Goal: Task Accomplishment & Management: Manage account settings

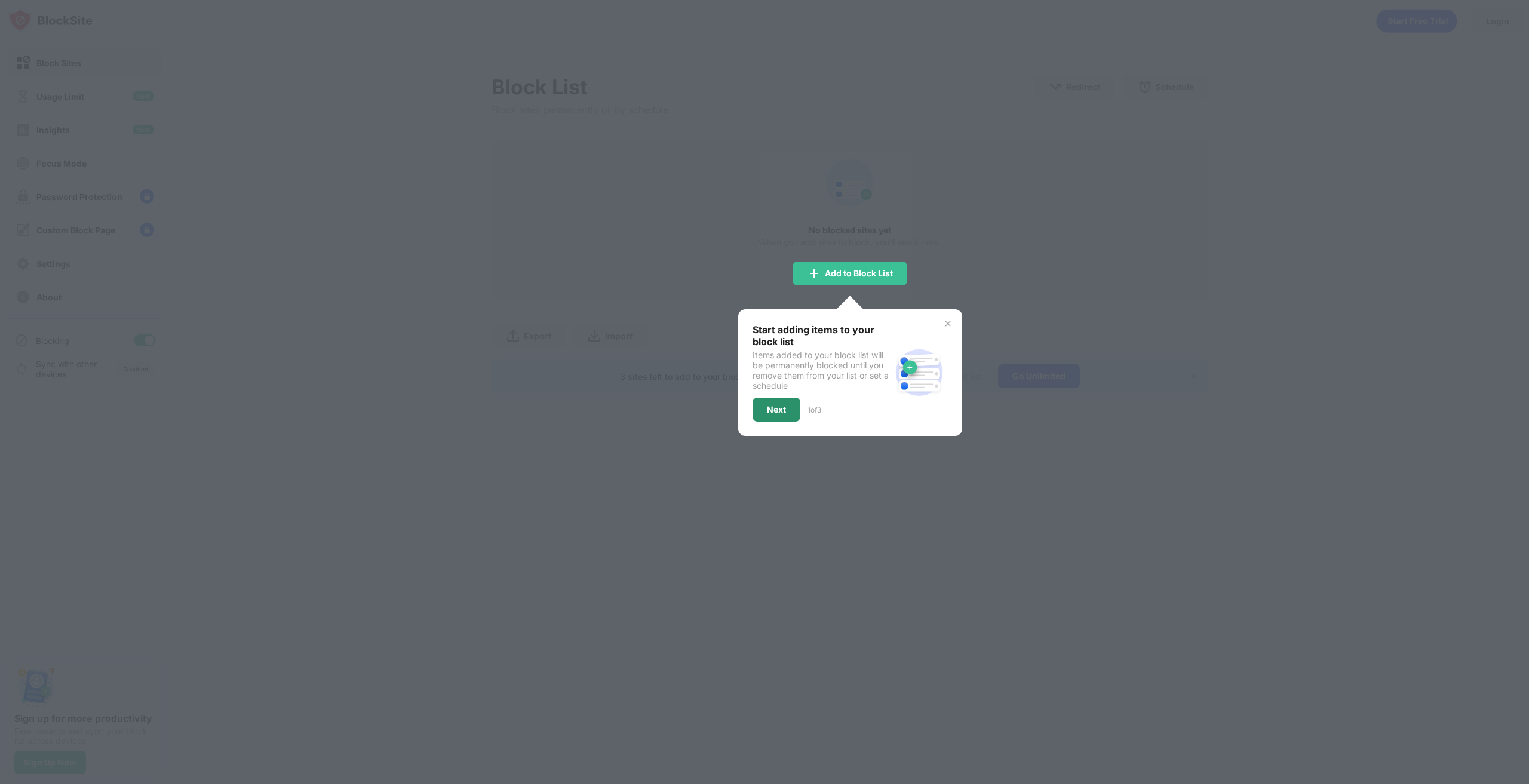
click at [790, 416] on div "Next" at bounding box center [776, 410] width 47 height 24
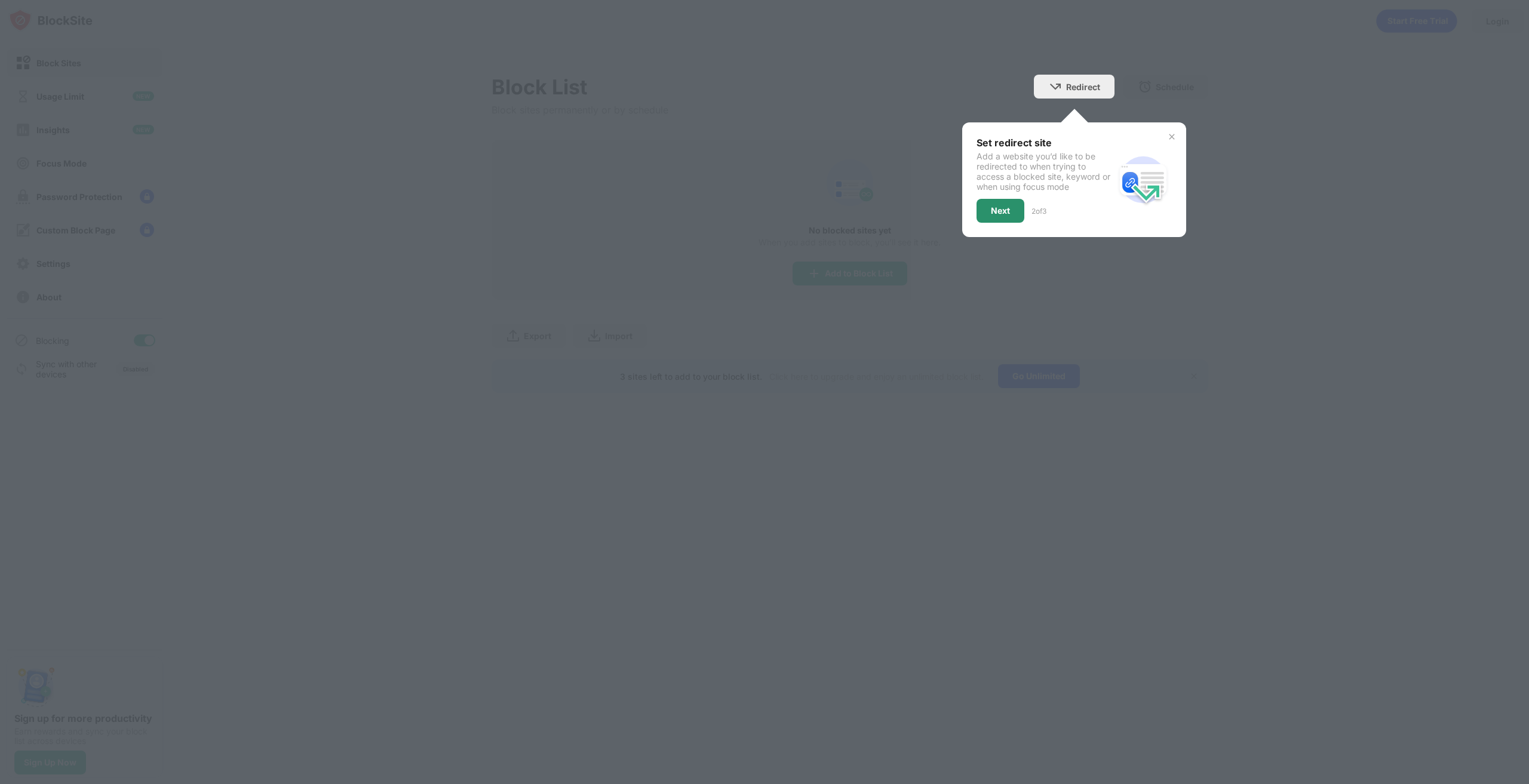
click at [1011, 213] on div "Next" at bounding box center [1000, 211] width 47 height 24
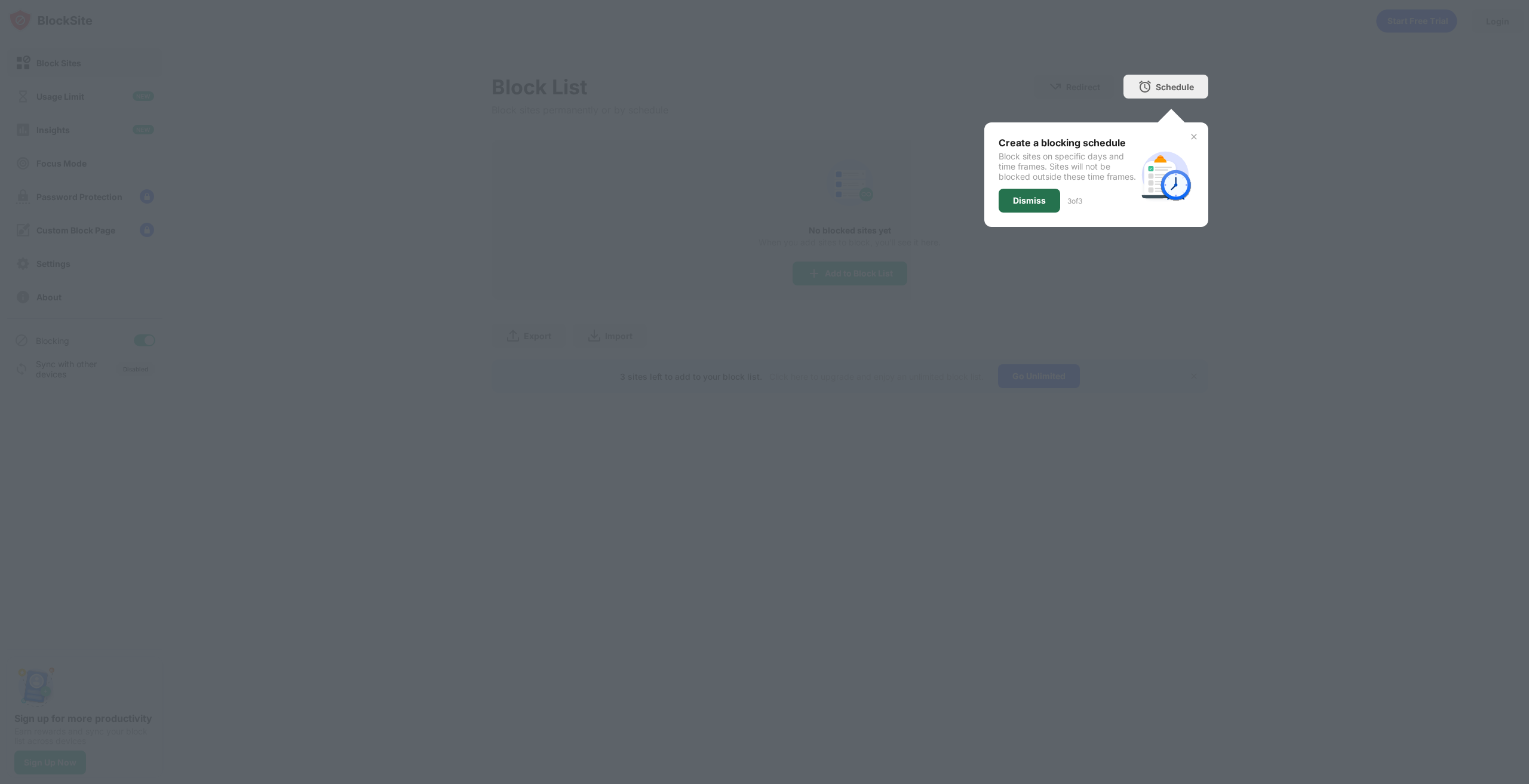
click at [1011, 213] on div "Dismiss" at bounding box center [1029, 200] width 61 height 24
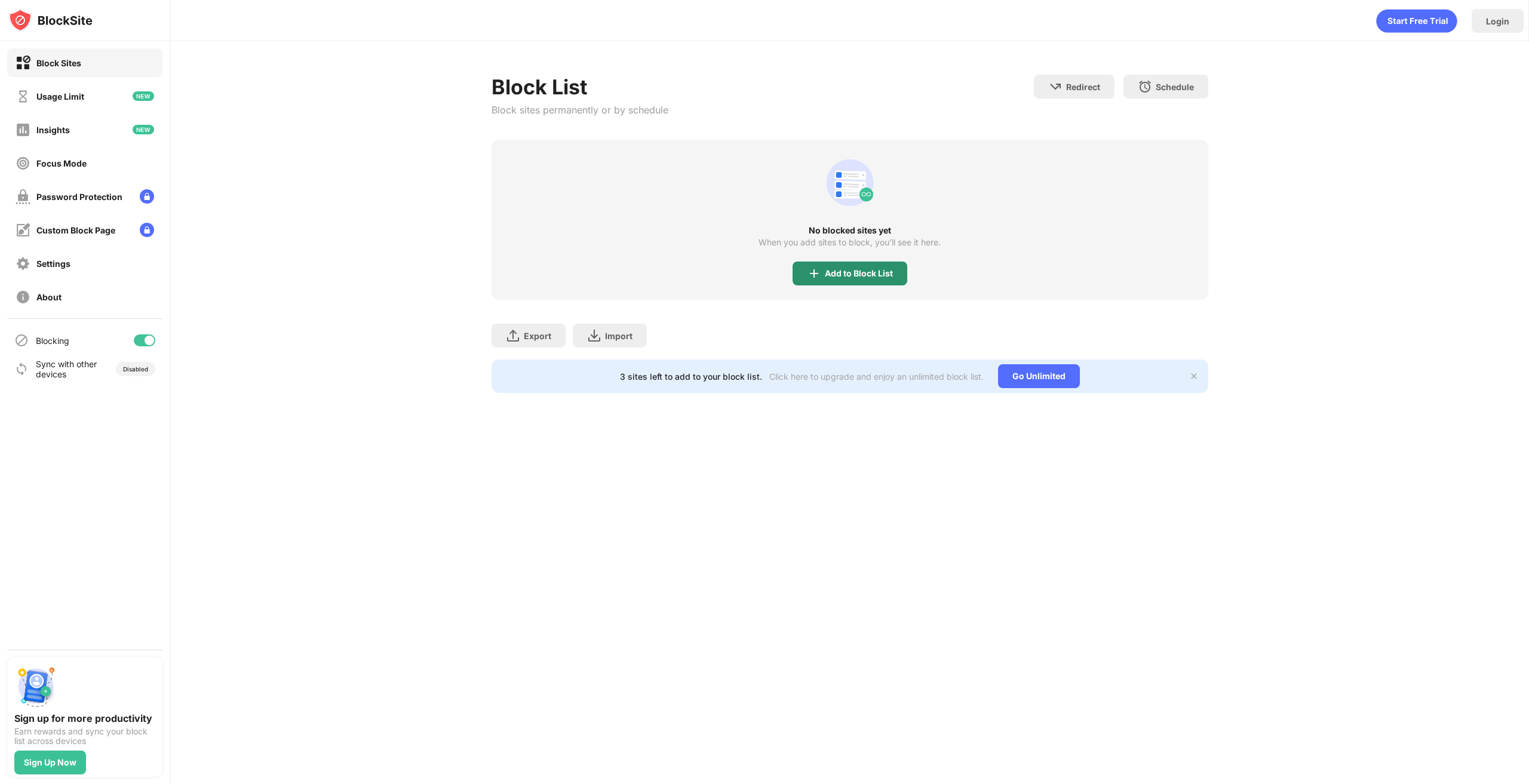
click at [855, 266] on div "Add to Block List" at bounding box center [850, 273] width 115 height 24
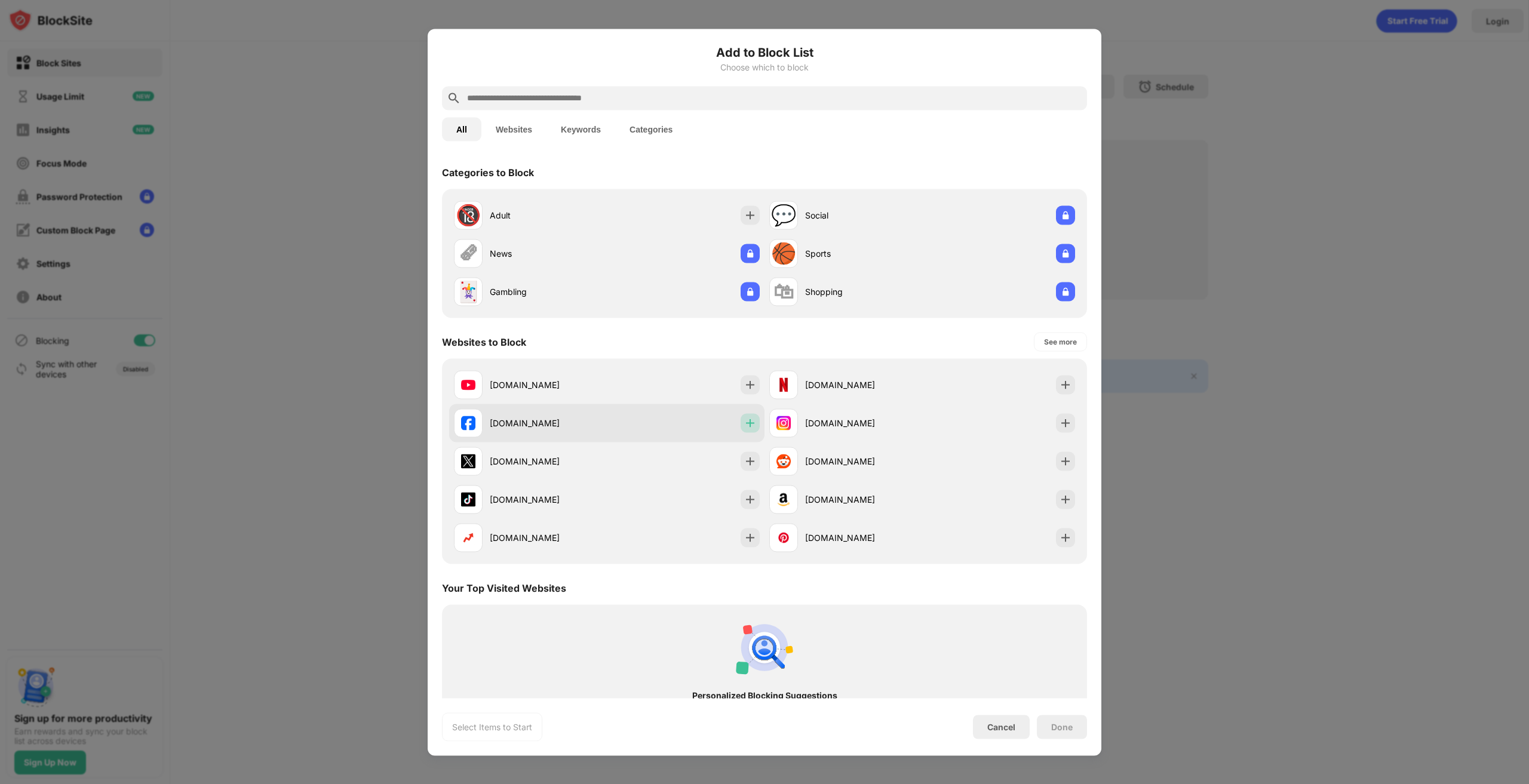
click at [747, 420] on img at bounding box center [750, 423] width 12 height 12
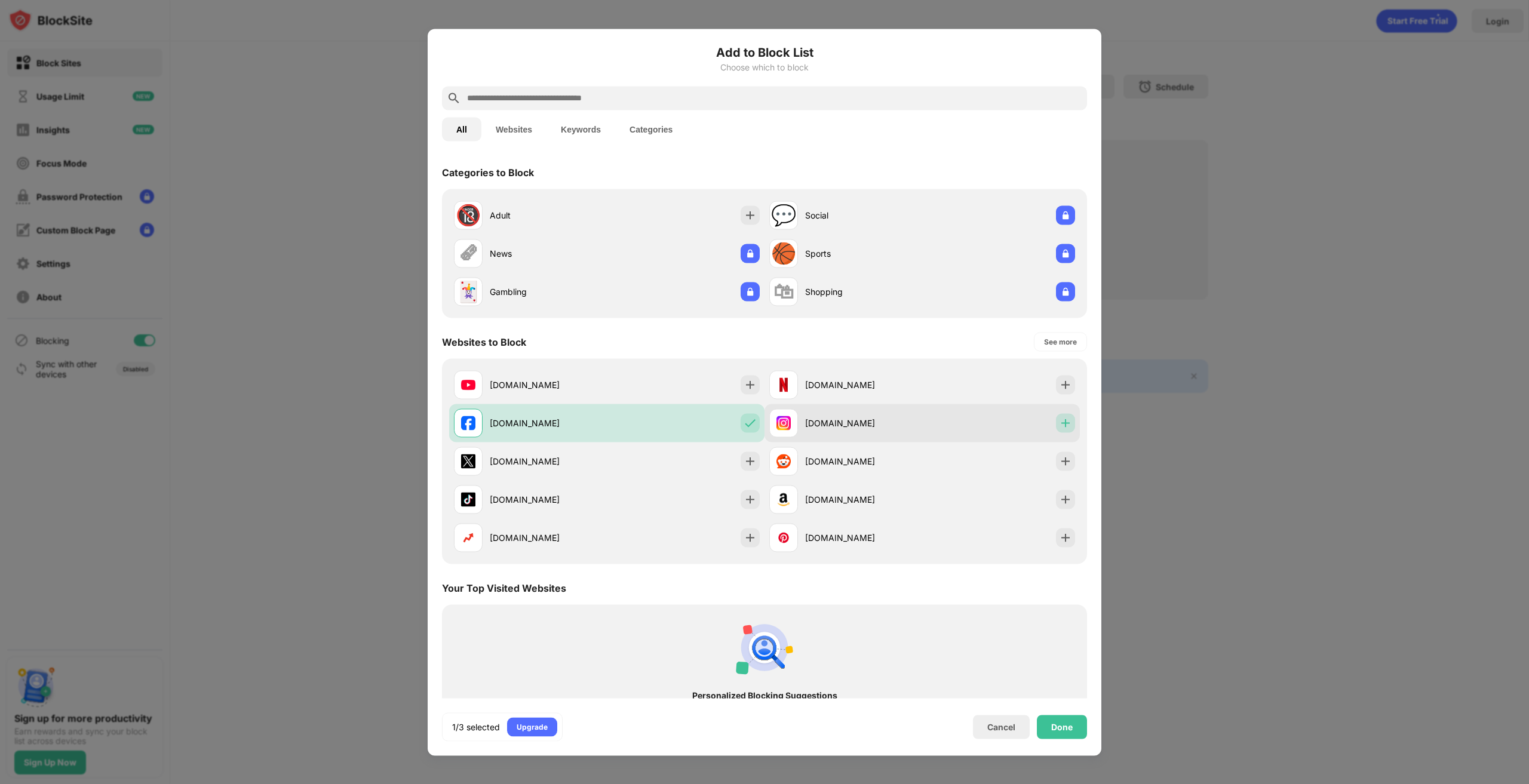
click at [1060, 417] on img at bounding box center [1066, 423] width 12 height 12
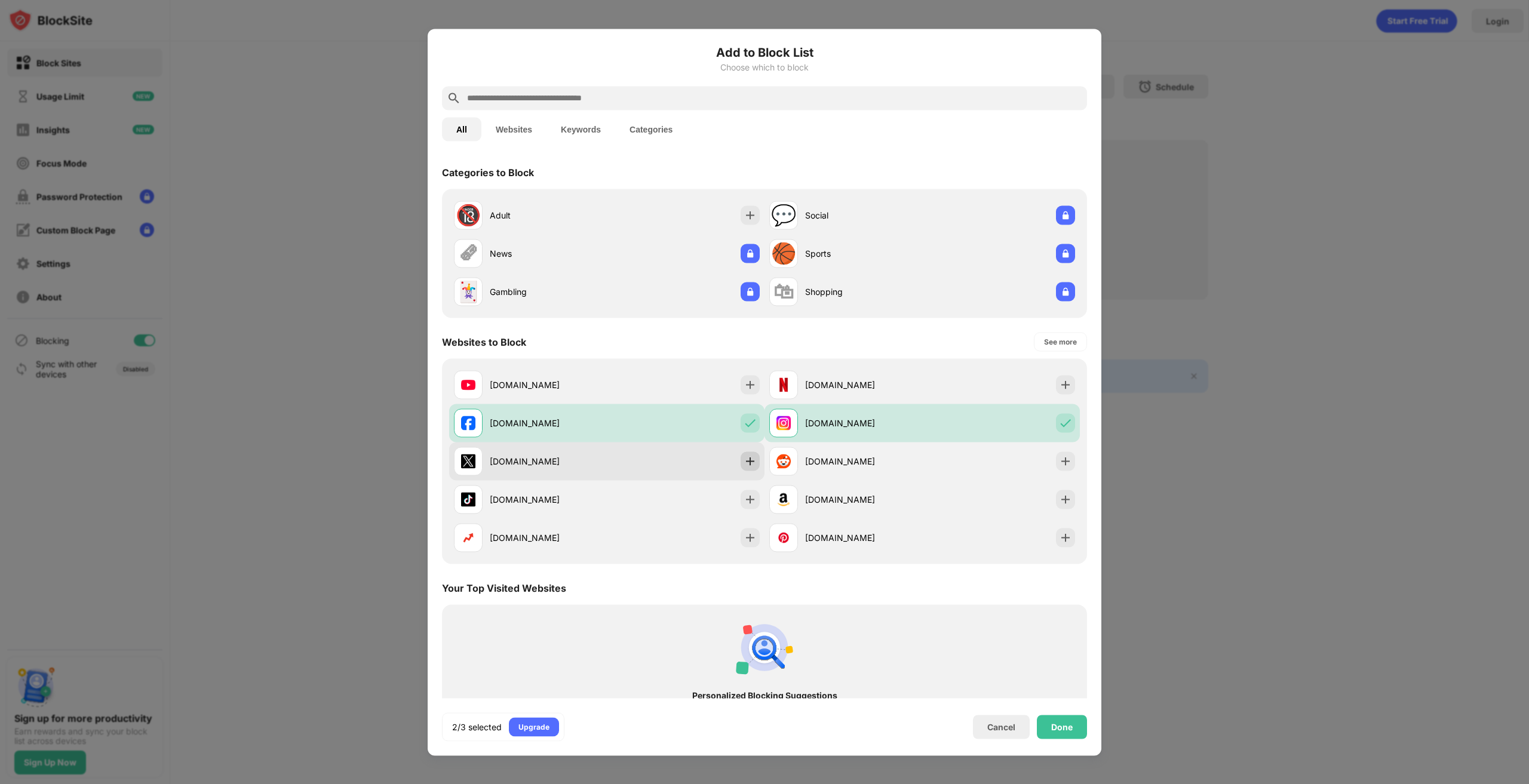
click at [753, 465] on div at bounding box center [750, 461] width 19 height 19
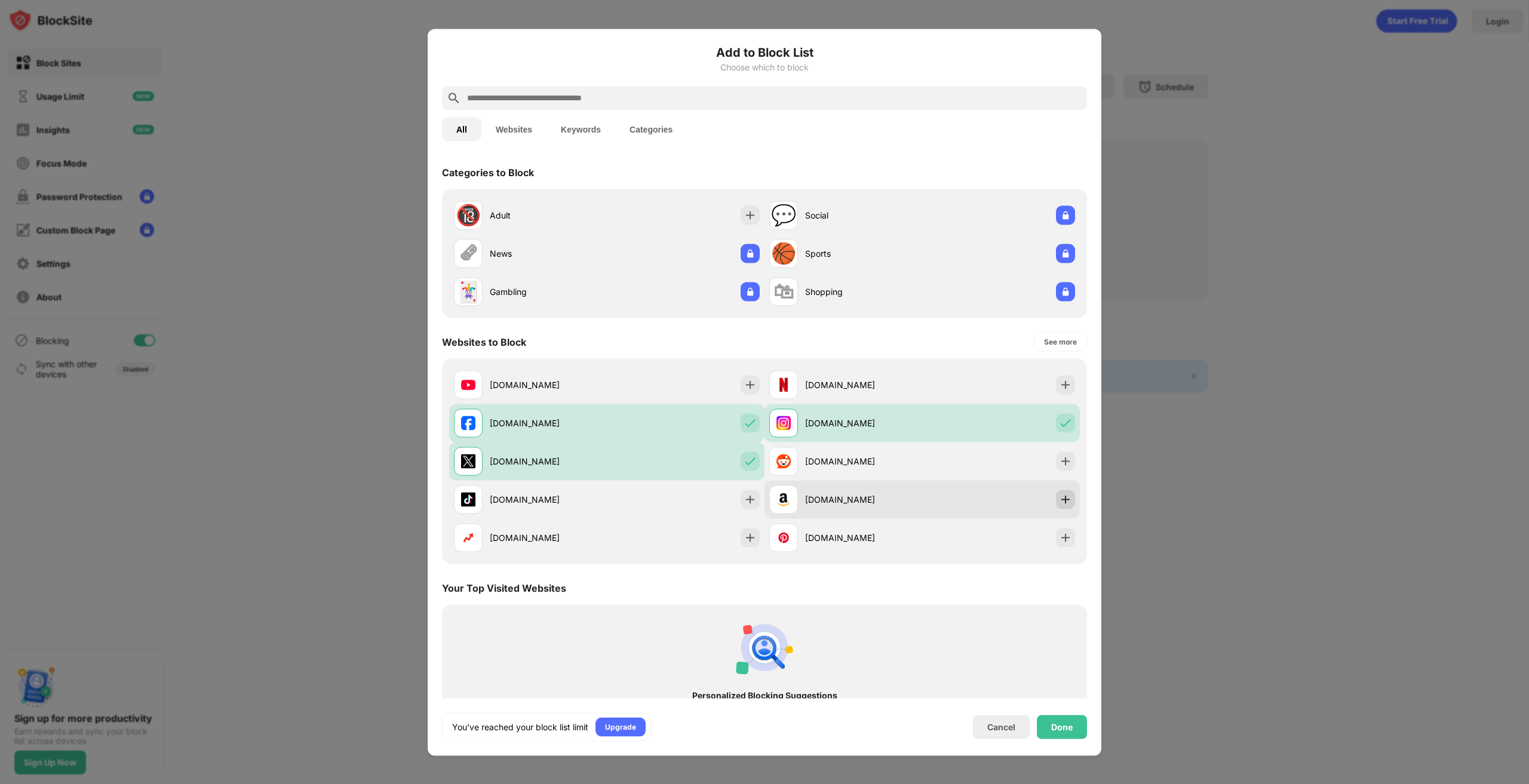
click at [1060, 497] on img at bounding box center [1066, 499] width 12 height 12
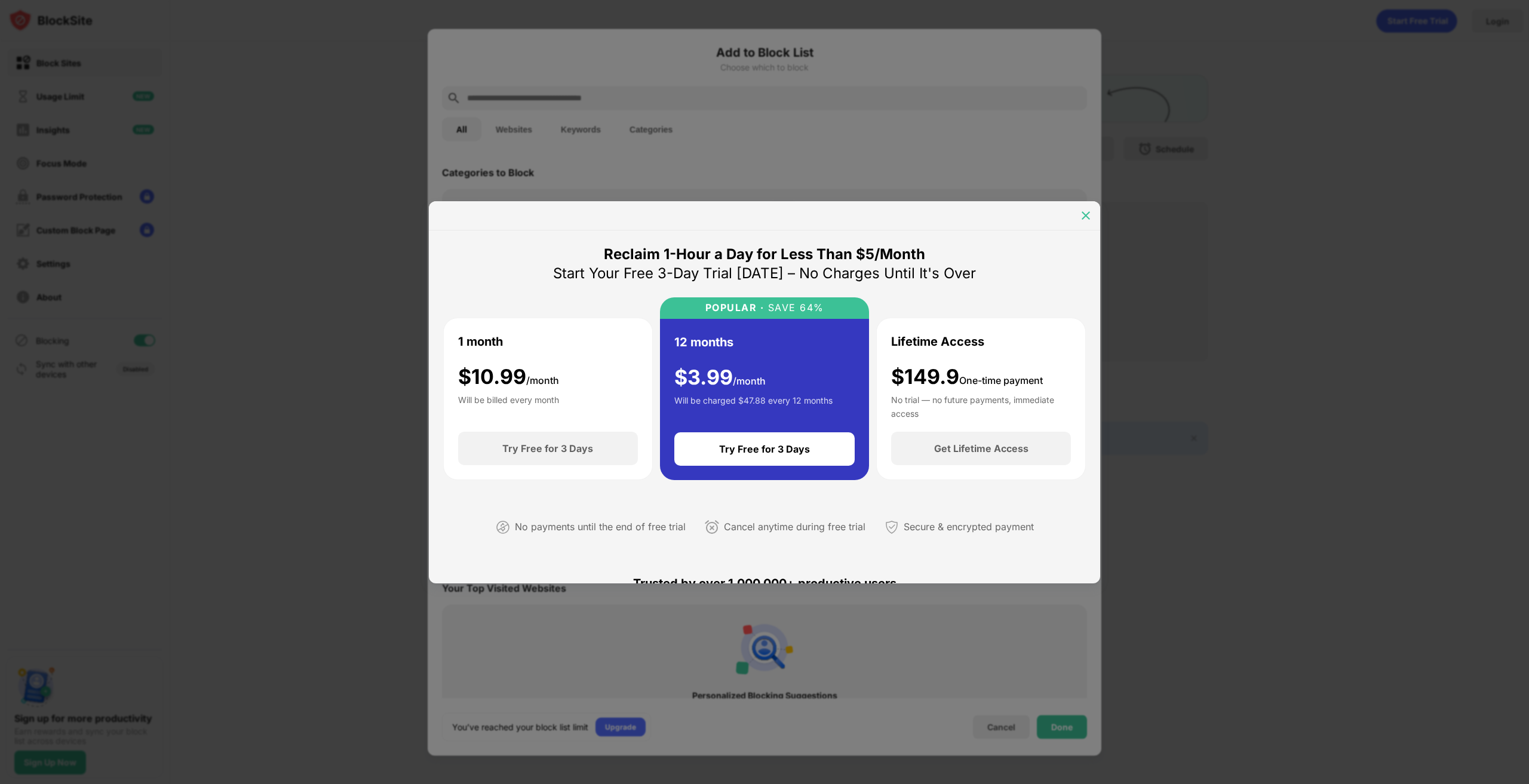
click at [1087, 219] on img at bounding box center [1085, 215] width 12 height 12
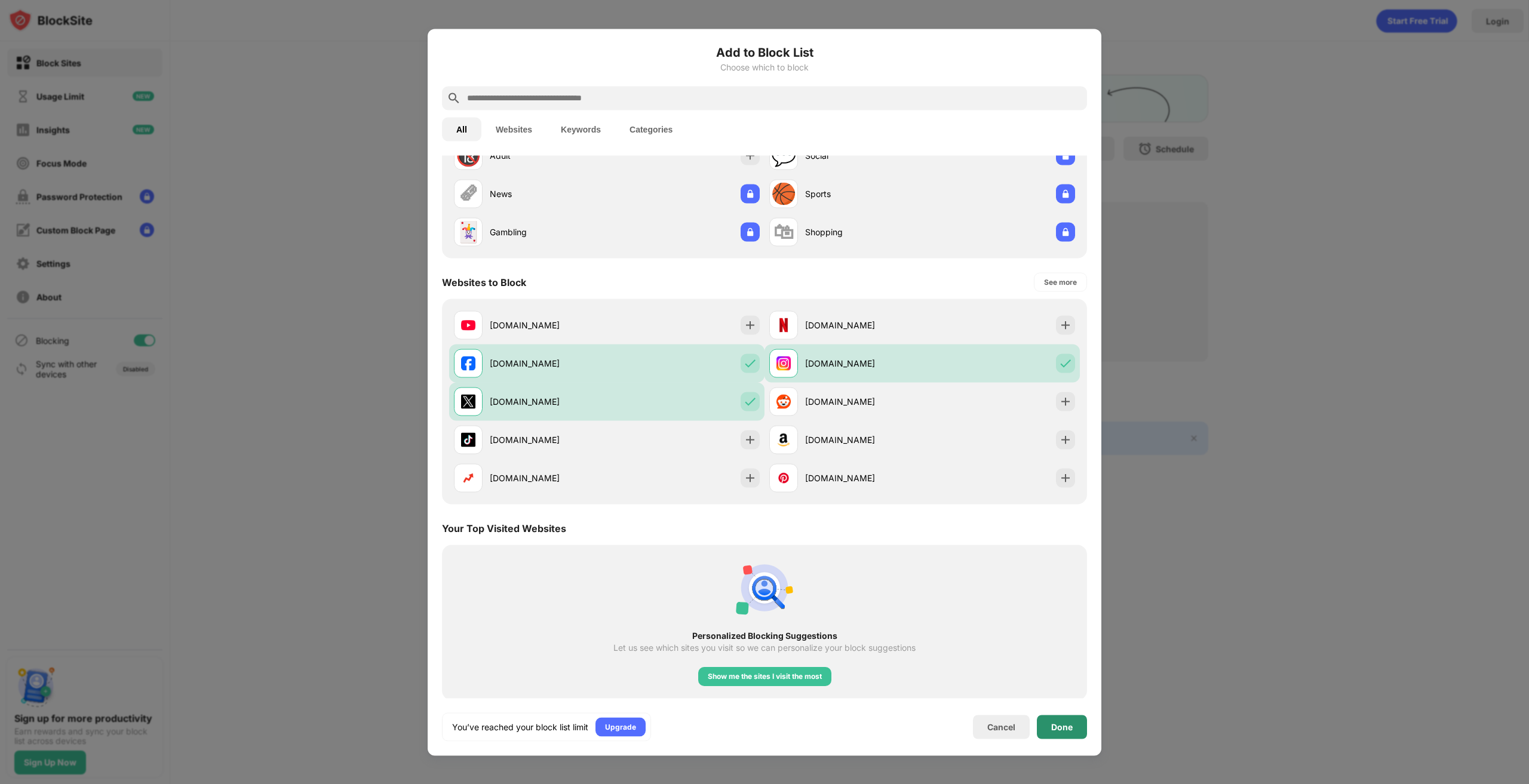
click at [1060, 728] on div "Done" at bounding box center [1062, 727] width 22 height 9
